Goal: Task Accomplishment & Management: Use online tool/utility

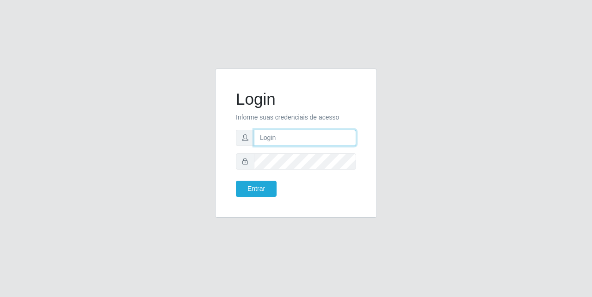
drag, startPoint x: 0, startPoint y: 0, endPoint x: 295, endPoint y: 135, distance: 324.5
click at [295, 135] on input "text" at bounding box center [305, 138] width 102 height 16
type input "[EMAIL_ADDRESS][DOMAIN_NAME]"
click at [305, 169] on form "Login Informe suas credenciais de acesso [EMAIL_ADDRESS][DOMAIN_NAME] Entrar" at bounding box center [296, 142] width 120 height 107
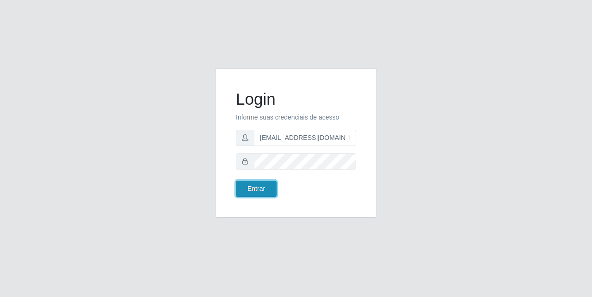
click at [252, 182] on button "Entrar" at bounding box center [256, 188] width 41 height 16
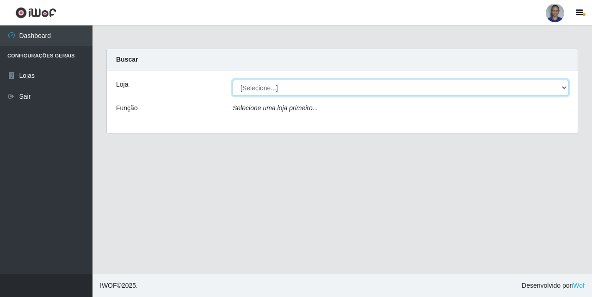
click at [564, 89] on select "[Selecione...] Supermercado [GEOGRAPHIC_DATA]" at bounding box center [401, 88] width 336 height 16
select select "165"
click at [233, 80] on select "[Selecione...] Supermercado [GEOGRAPHIC_DATA]" at bounding box center [401, 88] width 336 height 16
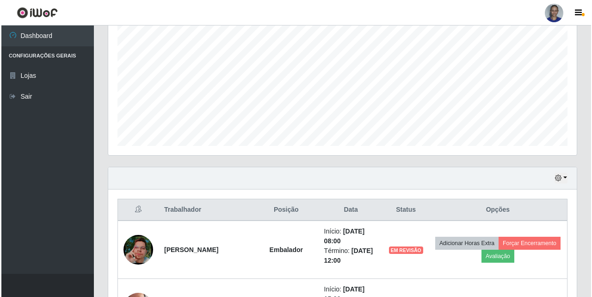
scroll to position [324, 0]
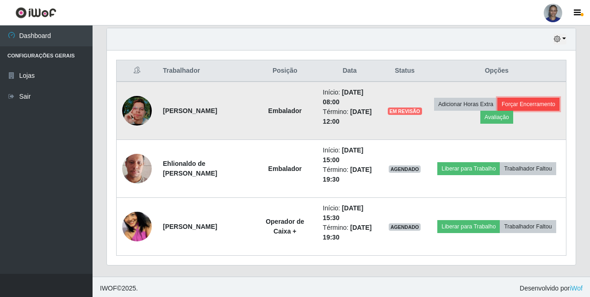
click at [546, 103] on button "Forçar Encerramento" at bounding box center [528, 104] width 62 height 13
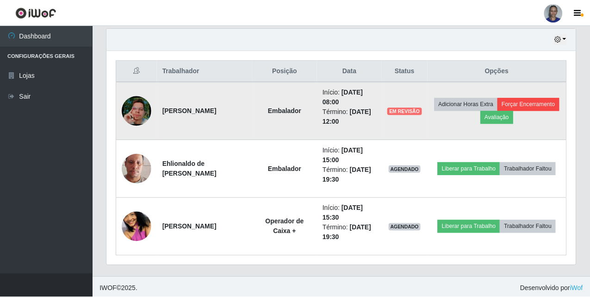
scroll to position [192, 464]
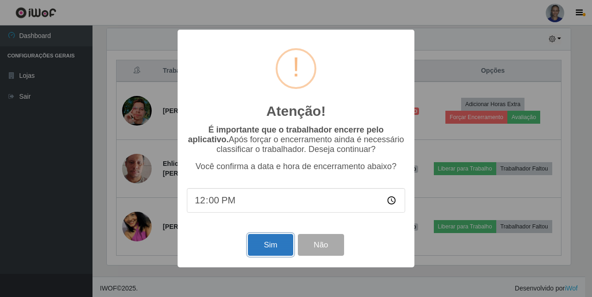
click at [261, 254] on button "Sim" at bounding box center [270, 245] width 45 height 22
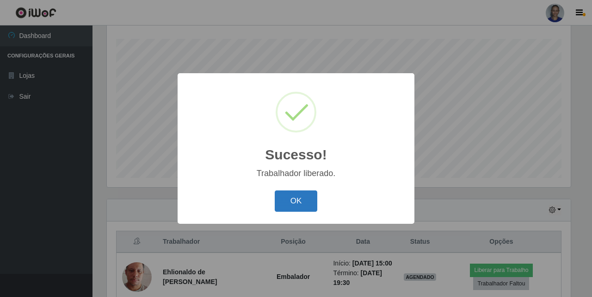
click at [304, 206] on button "OK" at bounding box center [296, 201] width 43 height 22
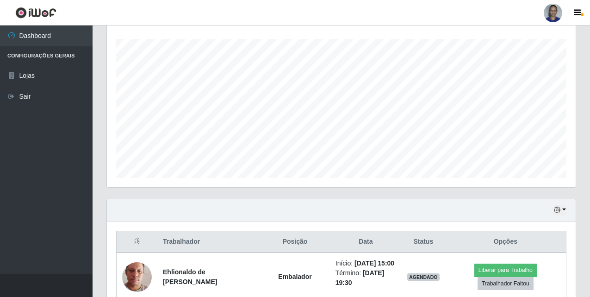
scroll to position [249, 0]
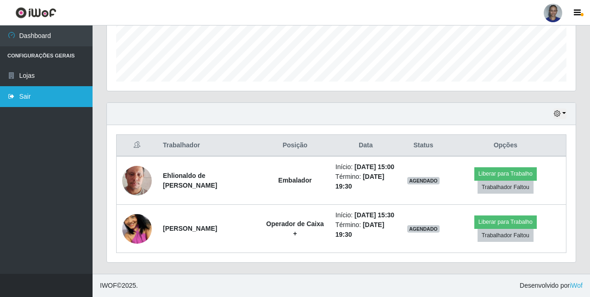
click at [55, 101] on link "Sair" at bounding box center [46, 96] width 93 height 21
